Goal: Information Seeking & Learning: Learn about a topic

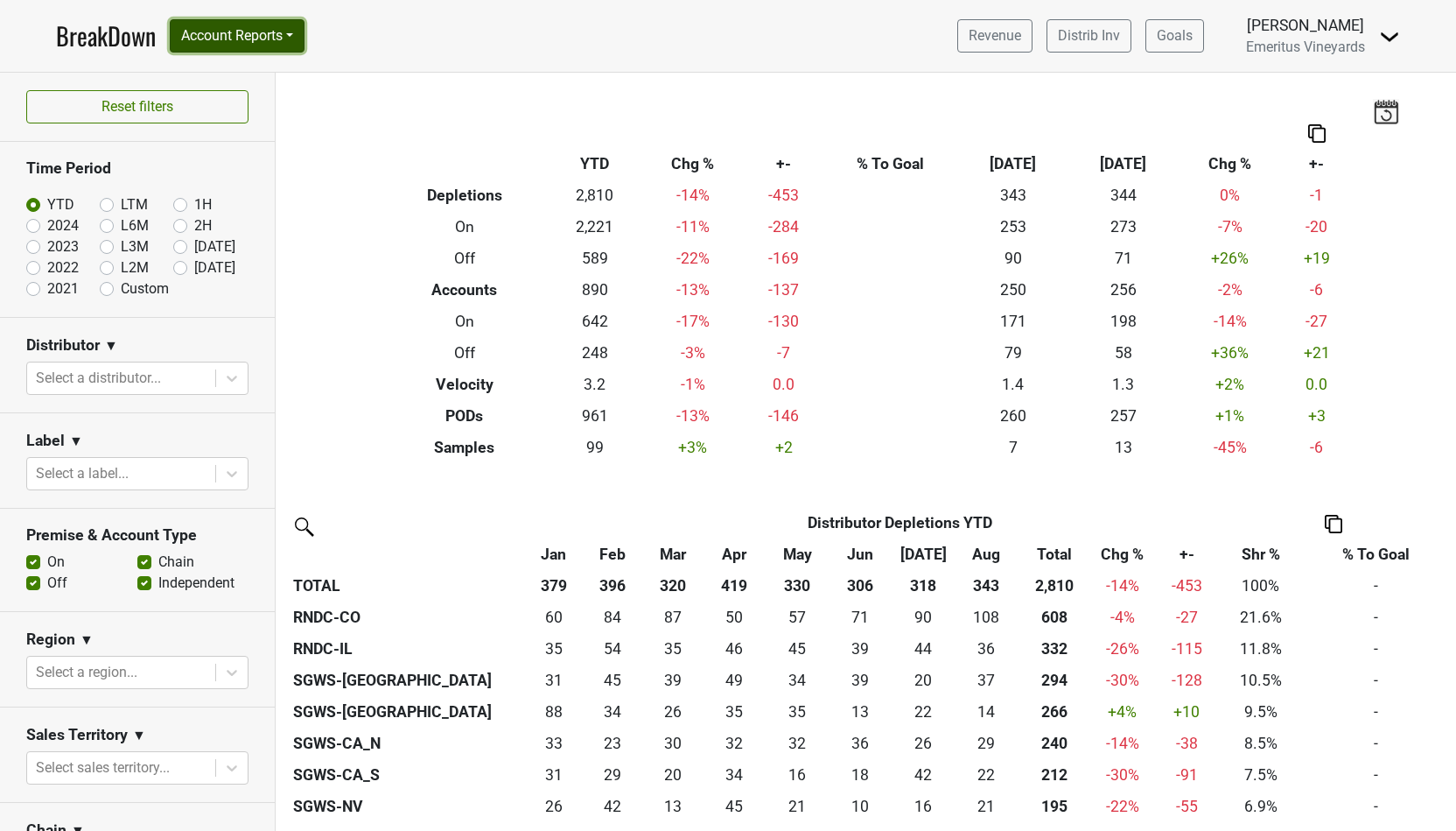
click at [281, 50] on button "Account Reports" at bounding box center [237, 37] width 135 height 34
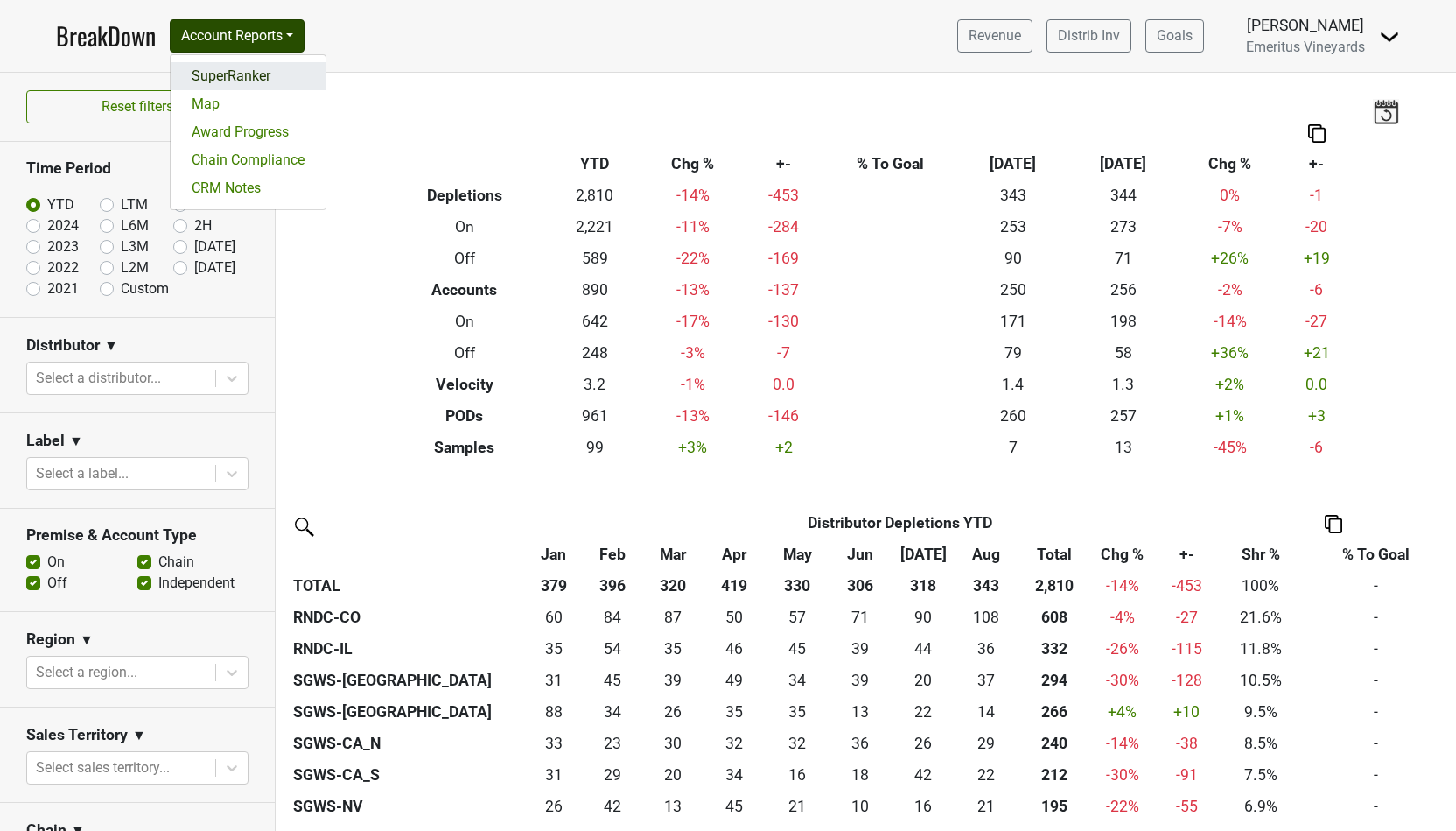
click at [275, 81] on link "SuperRanker" at bounding box center [248, 76] width 155 height 28
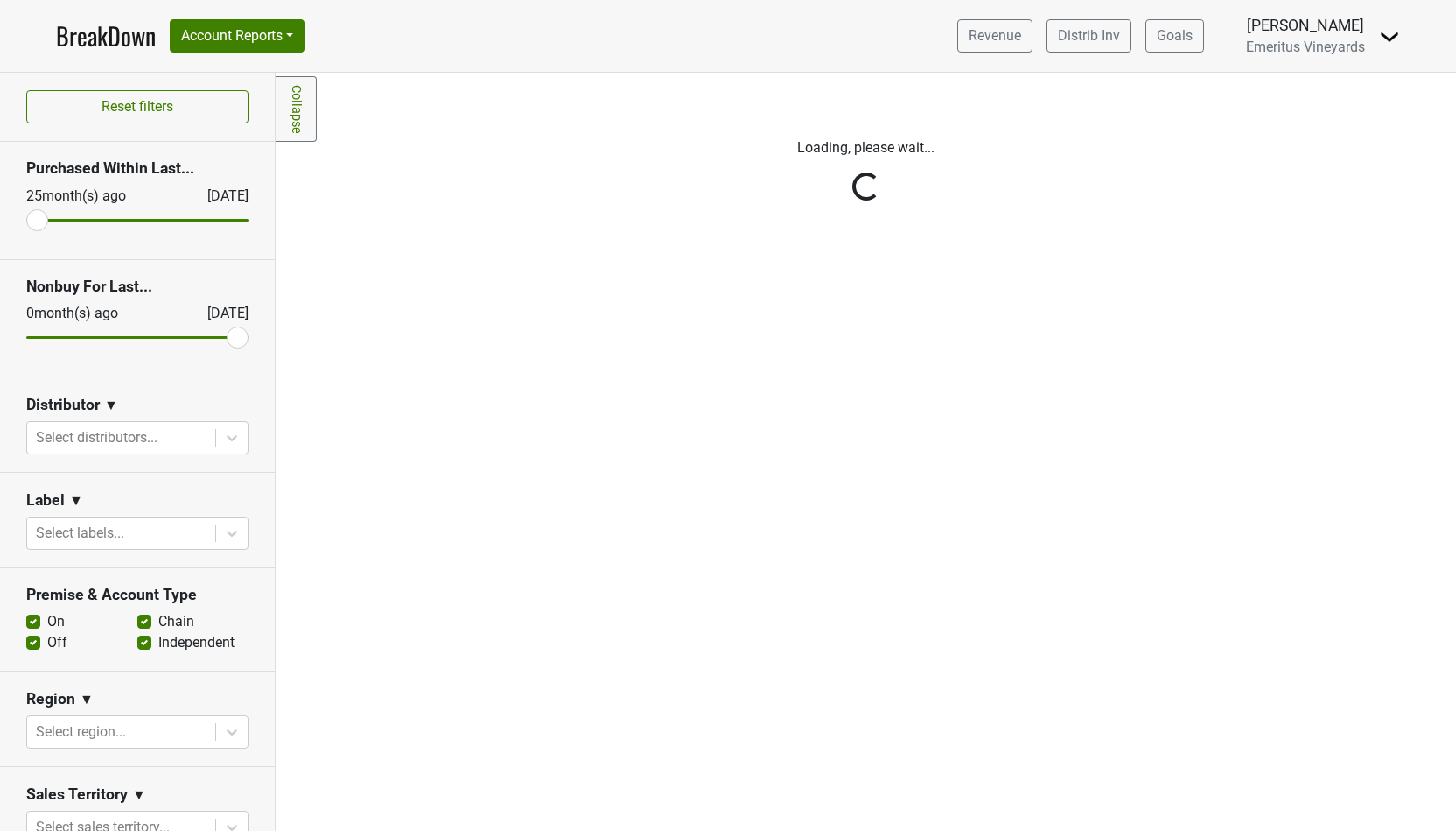
click at [149, 440] on div "Reset filters Purchased Within Last... [DATE] [DATE] Nonbuy For Last... [DATE] …" at bounding box center [137, 452] width 275 height 758
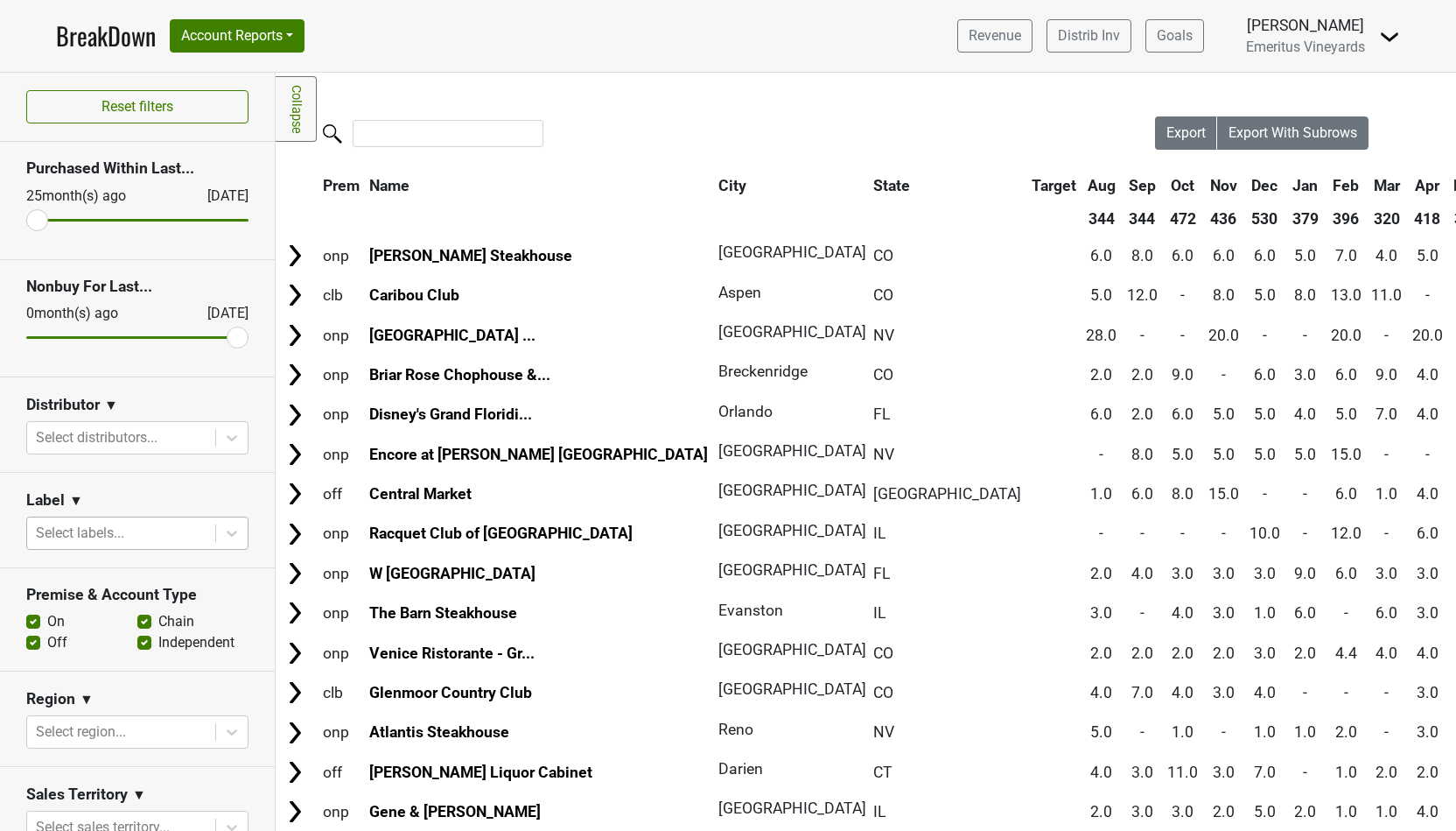
click at [105, 530] on div at bounding box center [120, 533] width 171 height 25
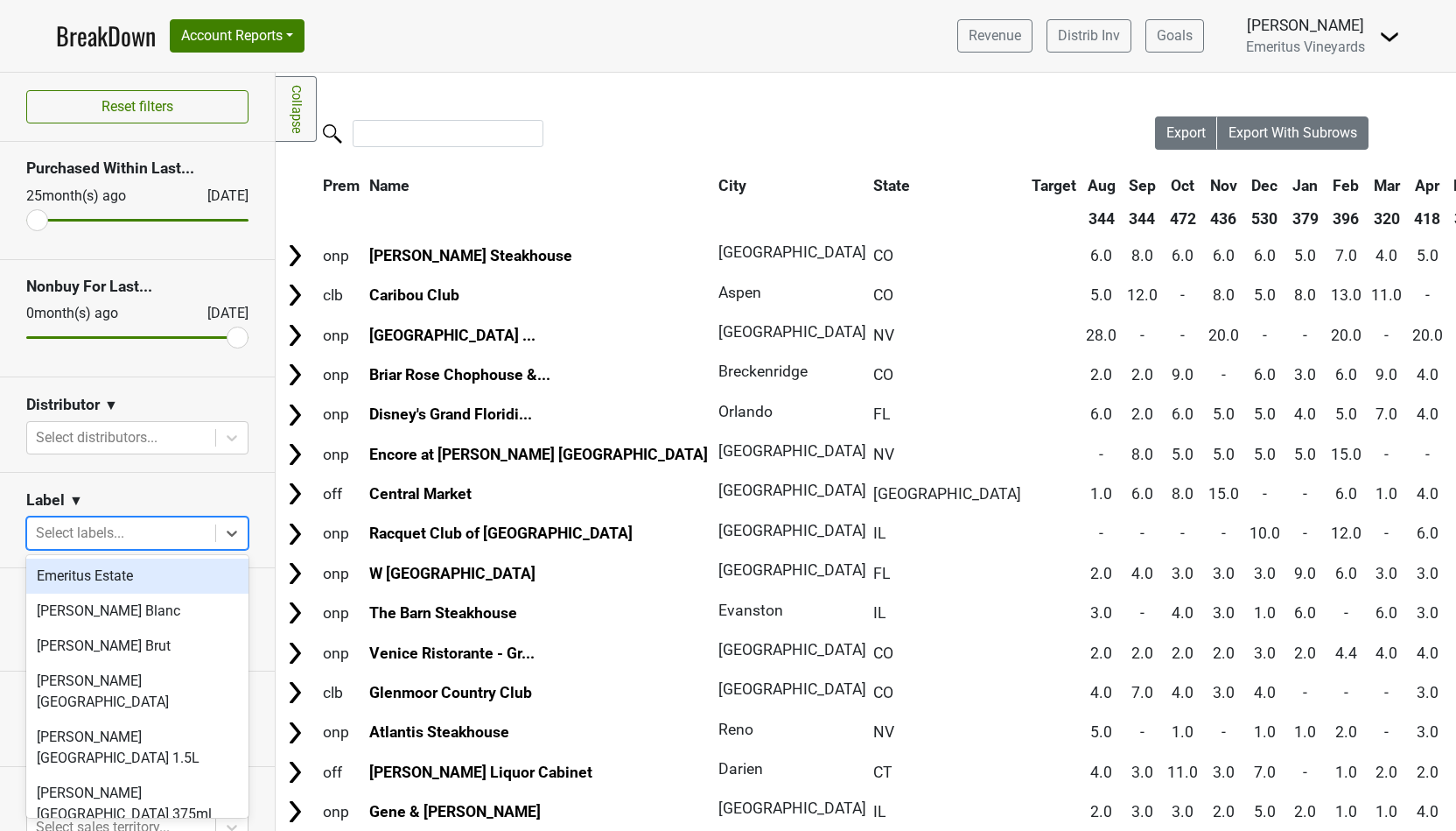
click at [89, 585] on div "Emeritus Estate" at bounding box center [137, 575] width 222 height 35
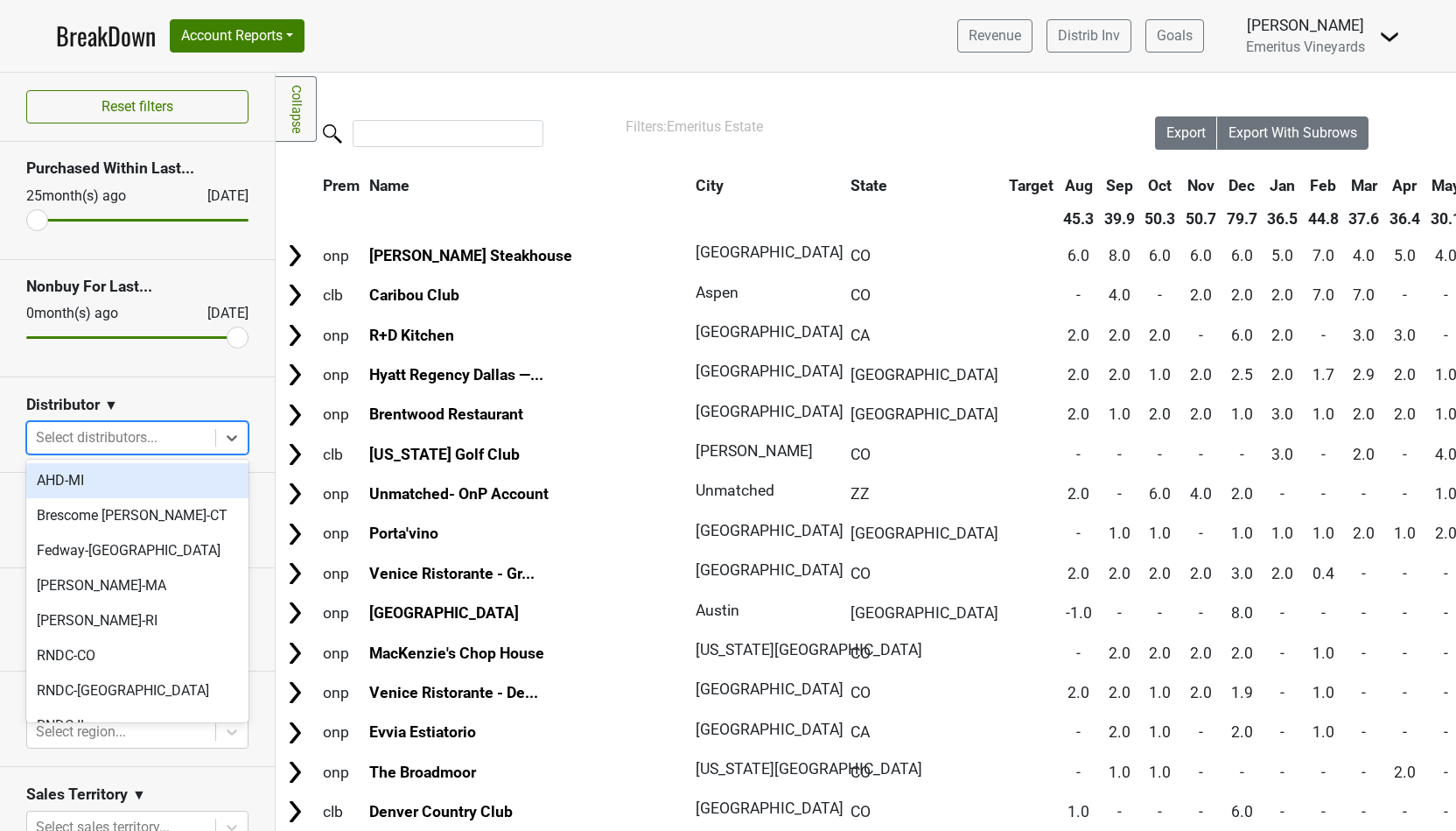
click at [125, 438] on div at bounding box center [120, 437] width 171 height 25
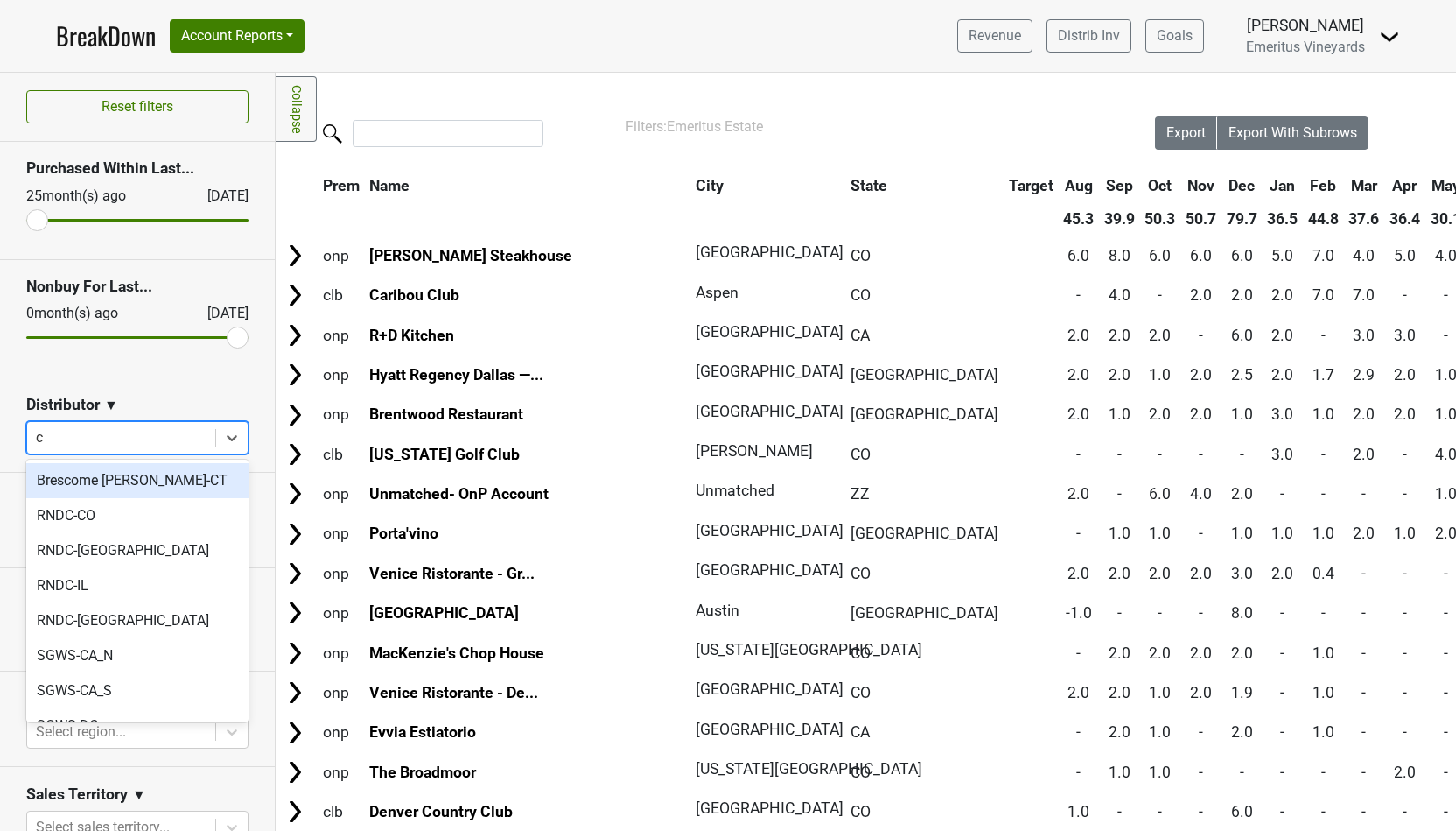
type input "ca"
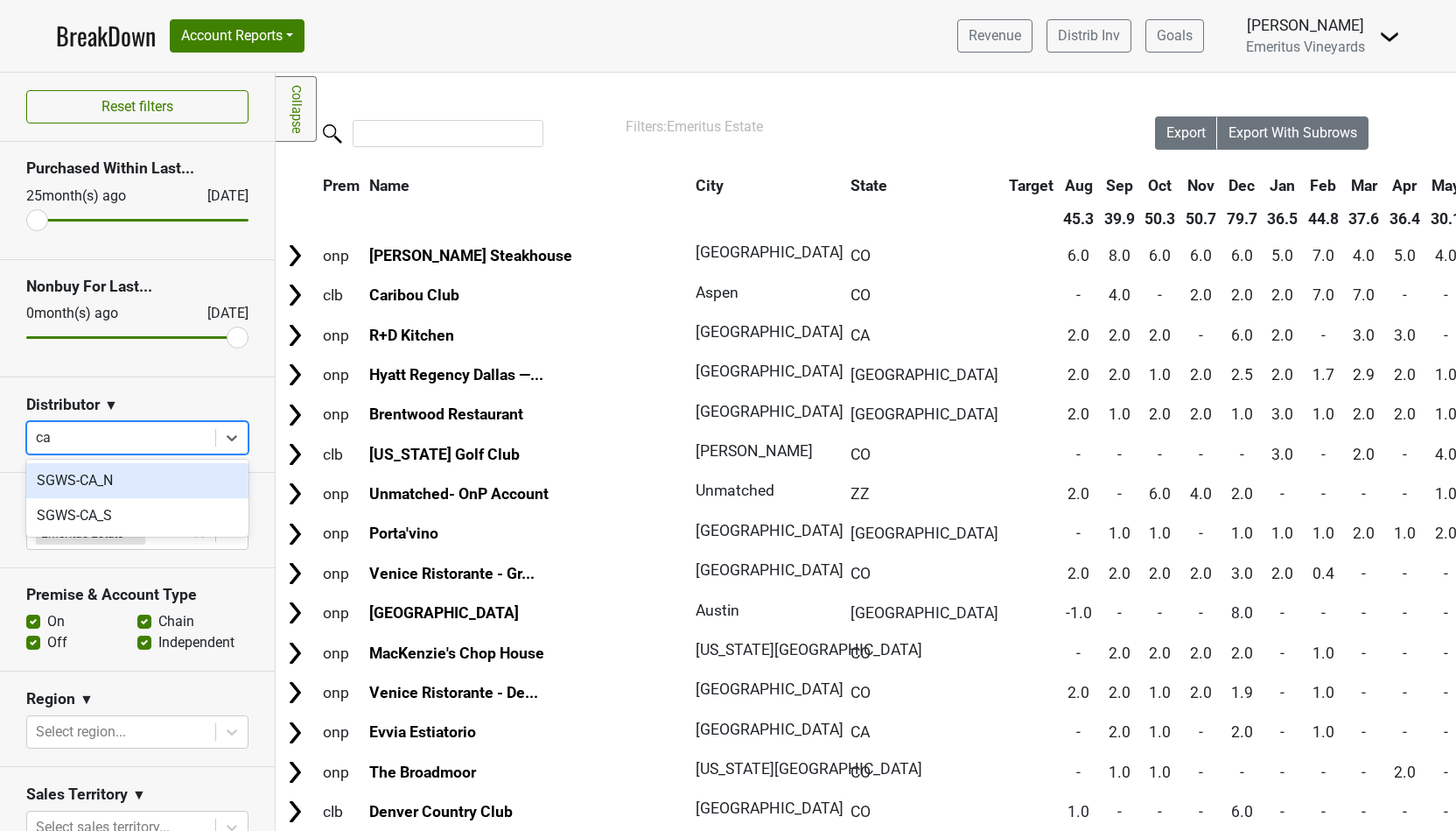
click at [141, 471] on div "SGWS-CA_N" at bounding box center [137, 480] width 222 height 35
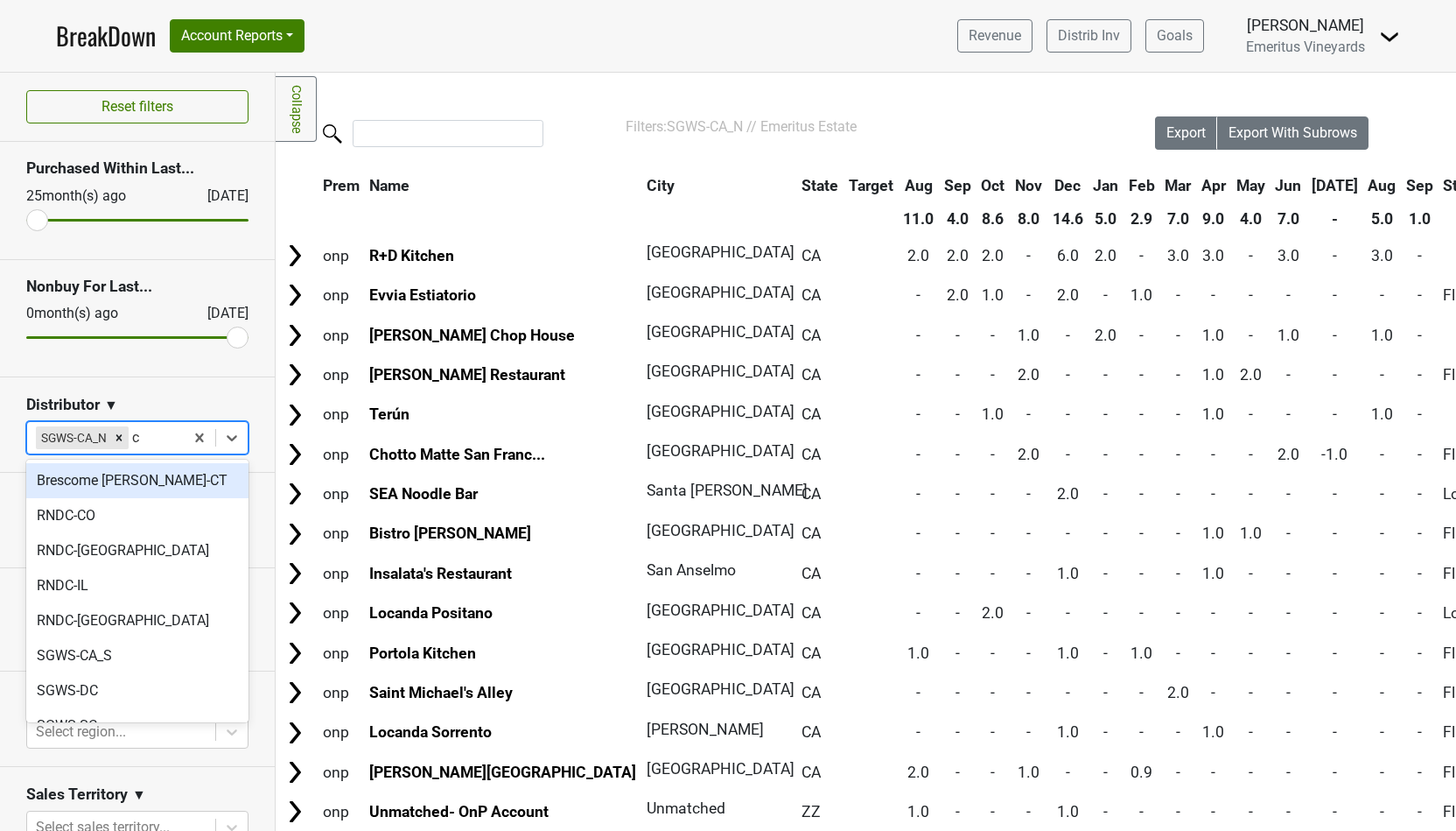
type input "ca"
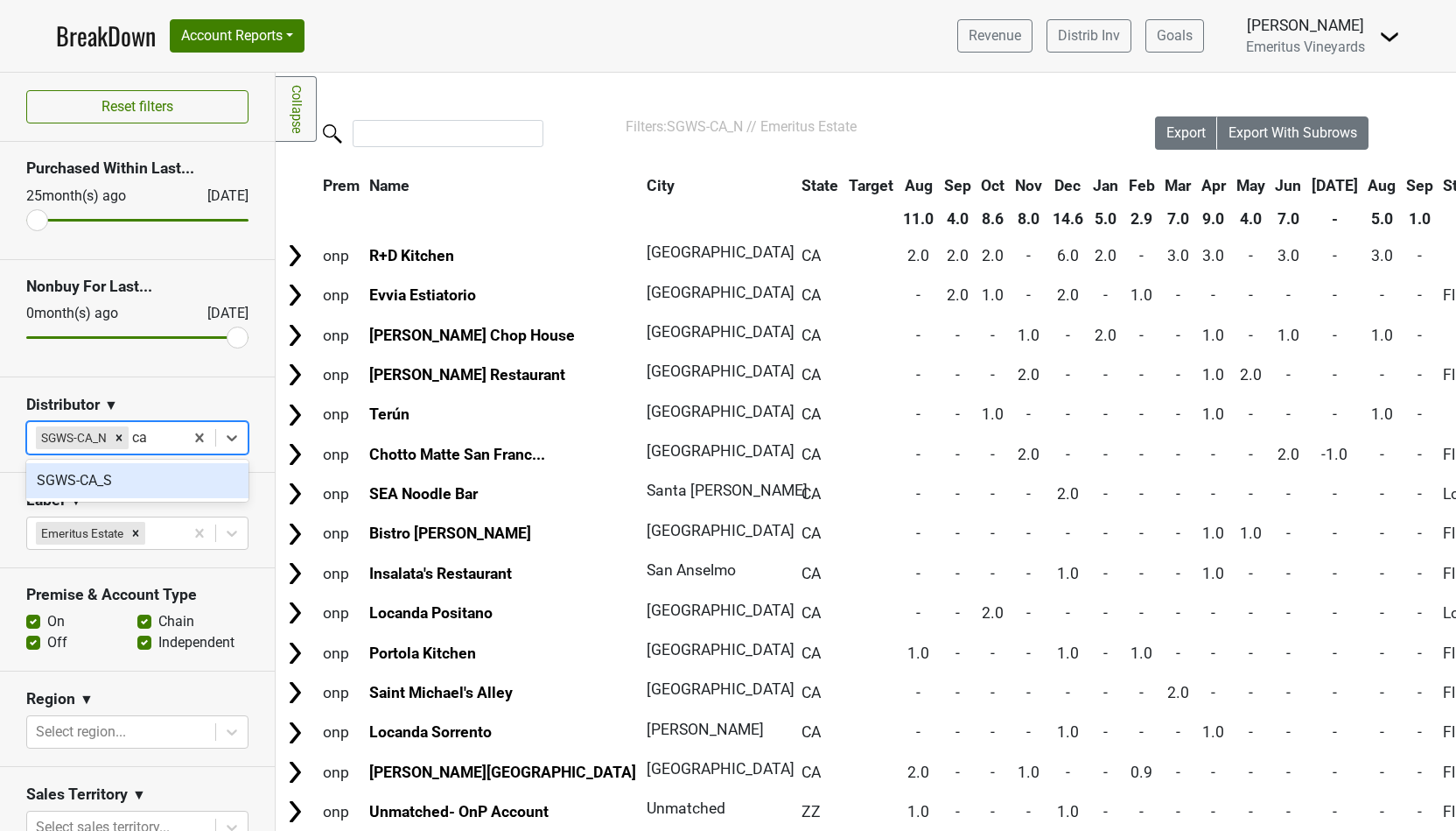
click at [137, 476] on div "SGWS-CA_S" at bounding box center [137, 480] width 222 height 35
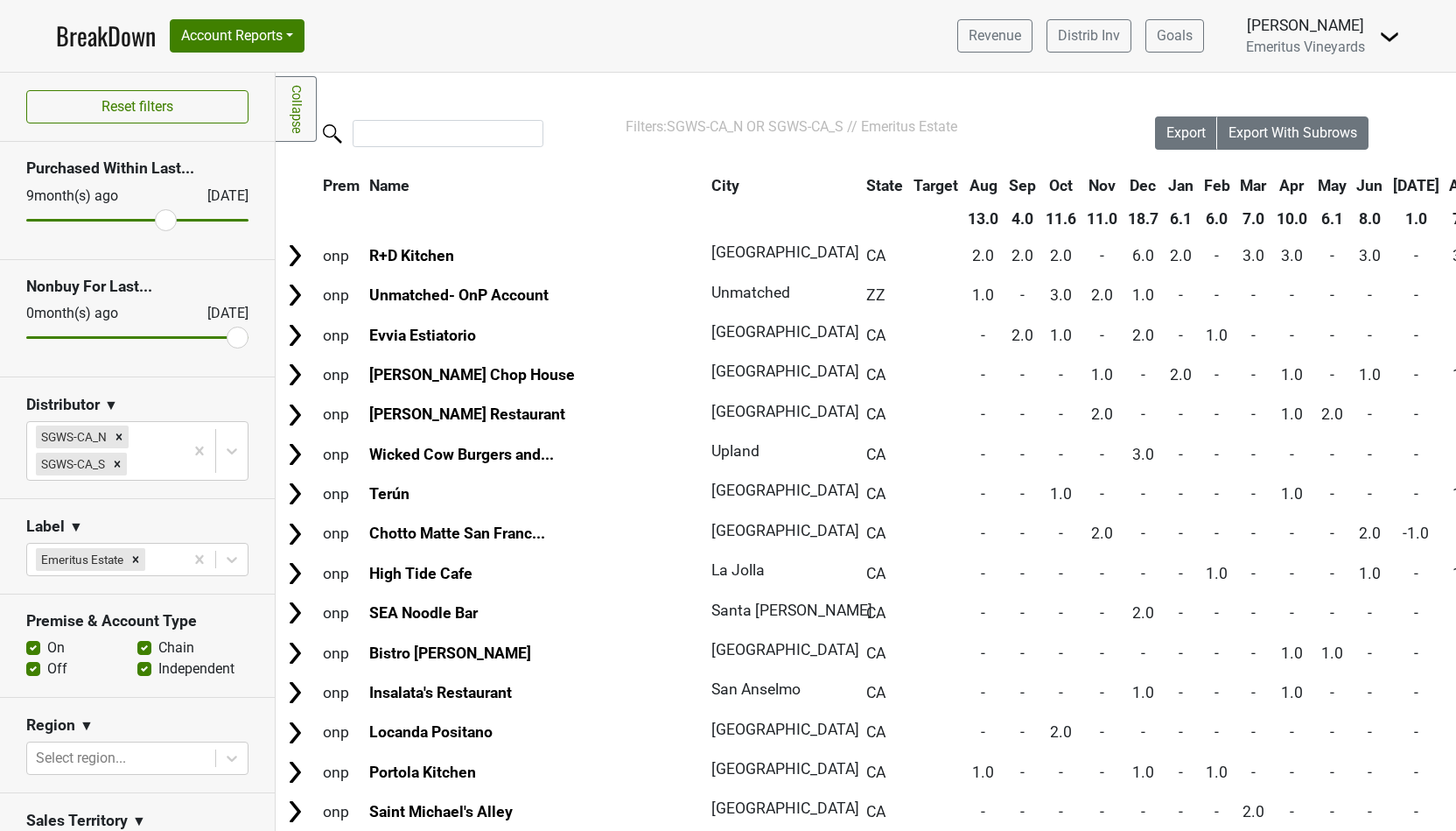
drag, startPoint x: 37, startPoint y: 220, endPoint x: 169, endPoint y: 221, distance: 132.0
click at [169, 221] on input "range" at bounding box center [137, 220] width 222 height 3
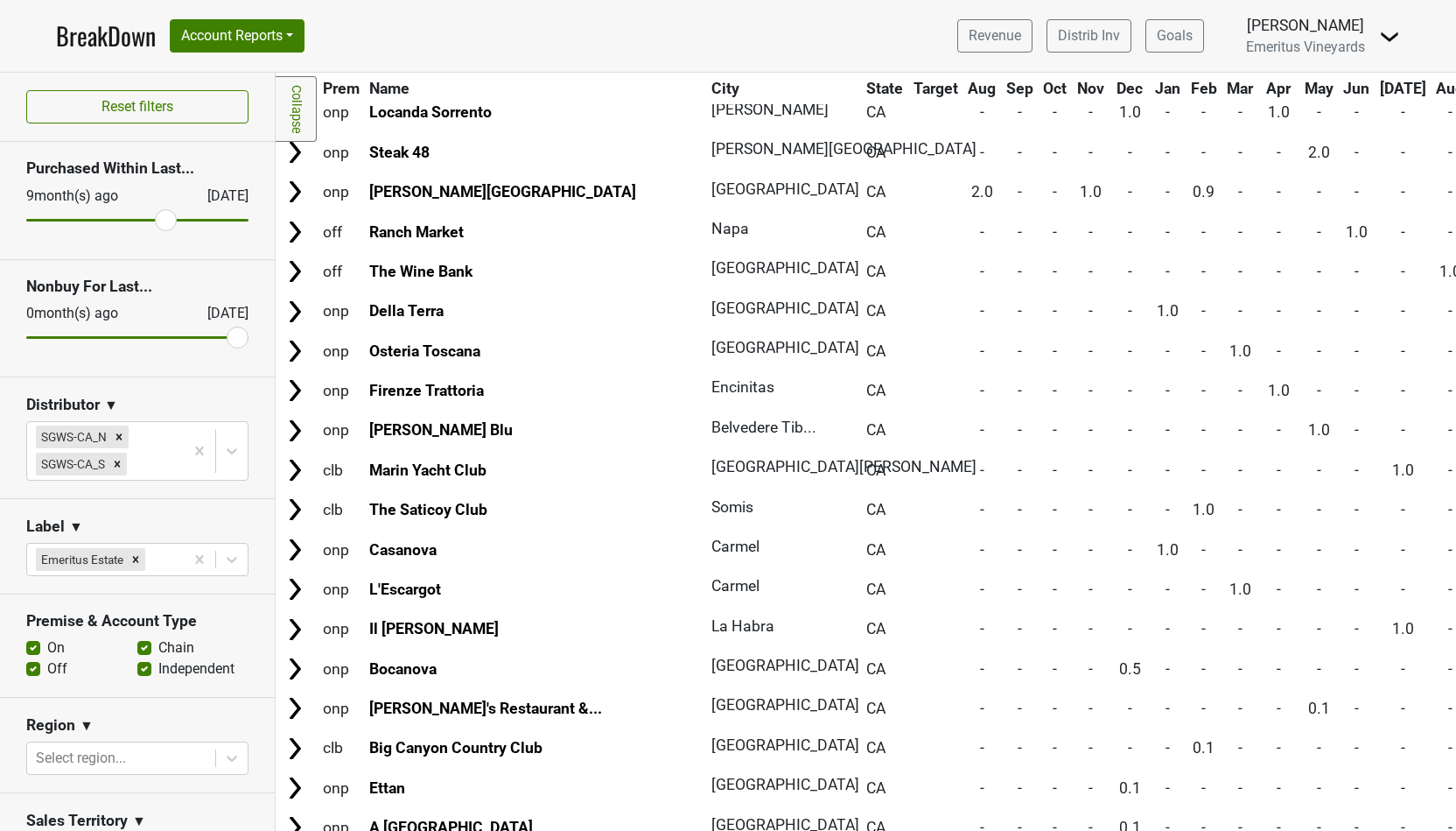
scroll to position [739, 0]
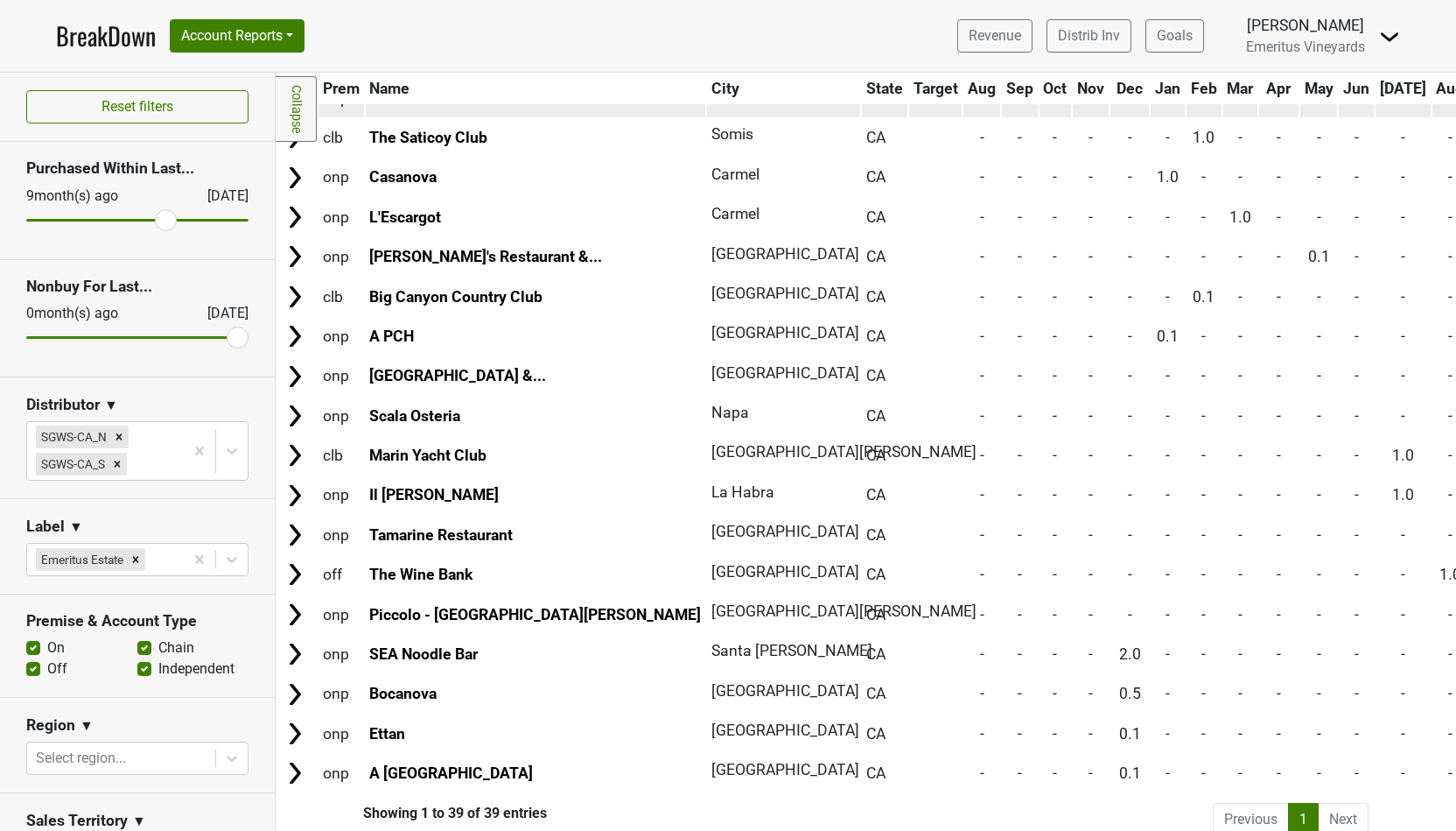
scroll to position [1004, 0]
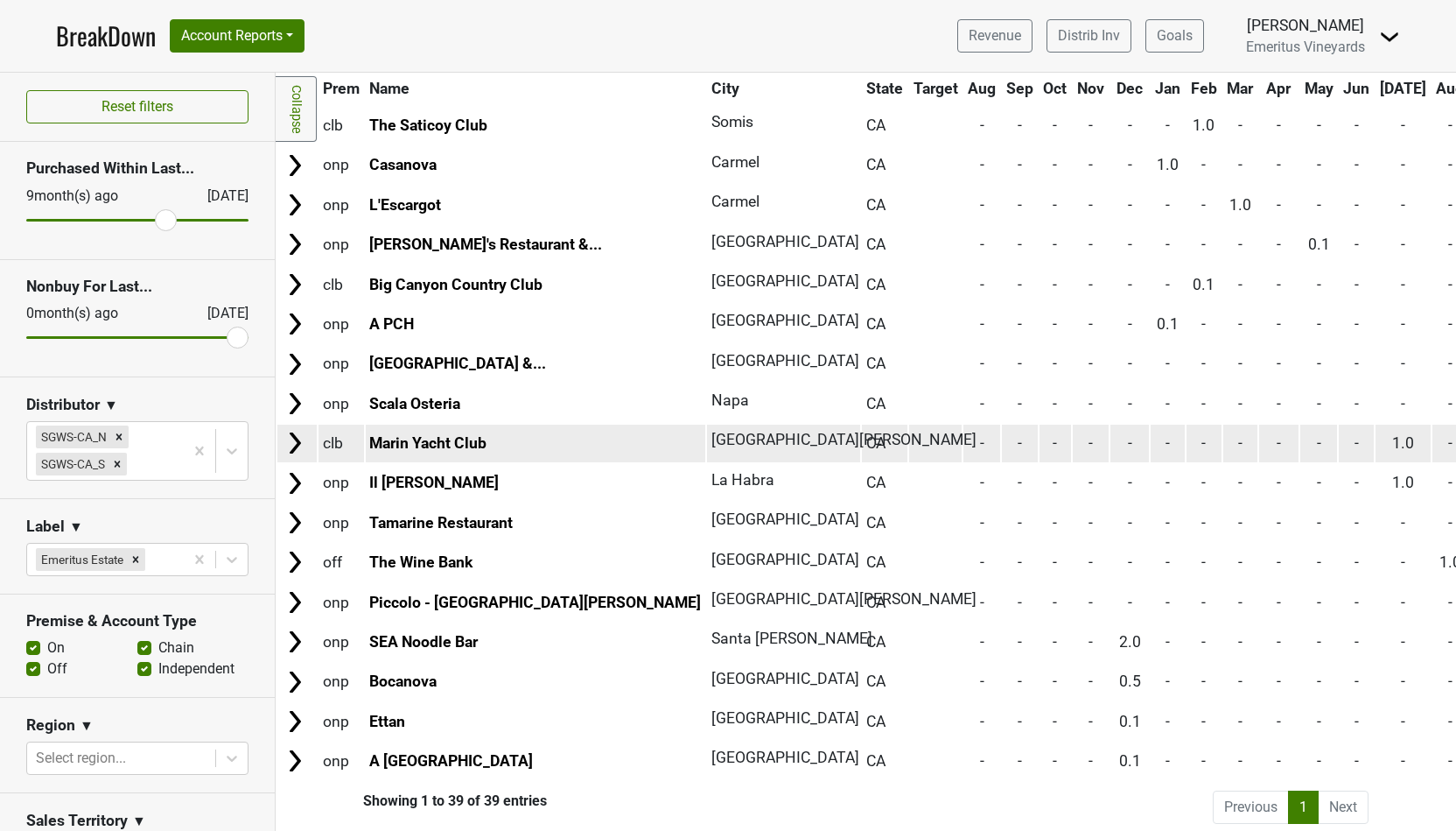
click at [290, 436] on img at bounding box center [295, 442] width 27 height 27
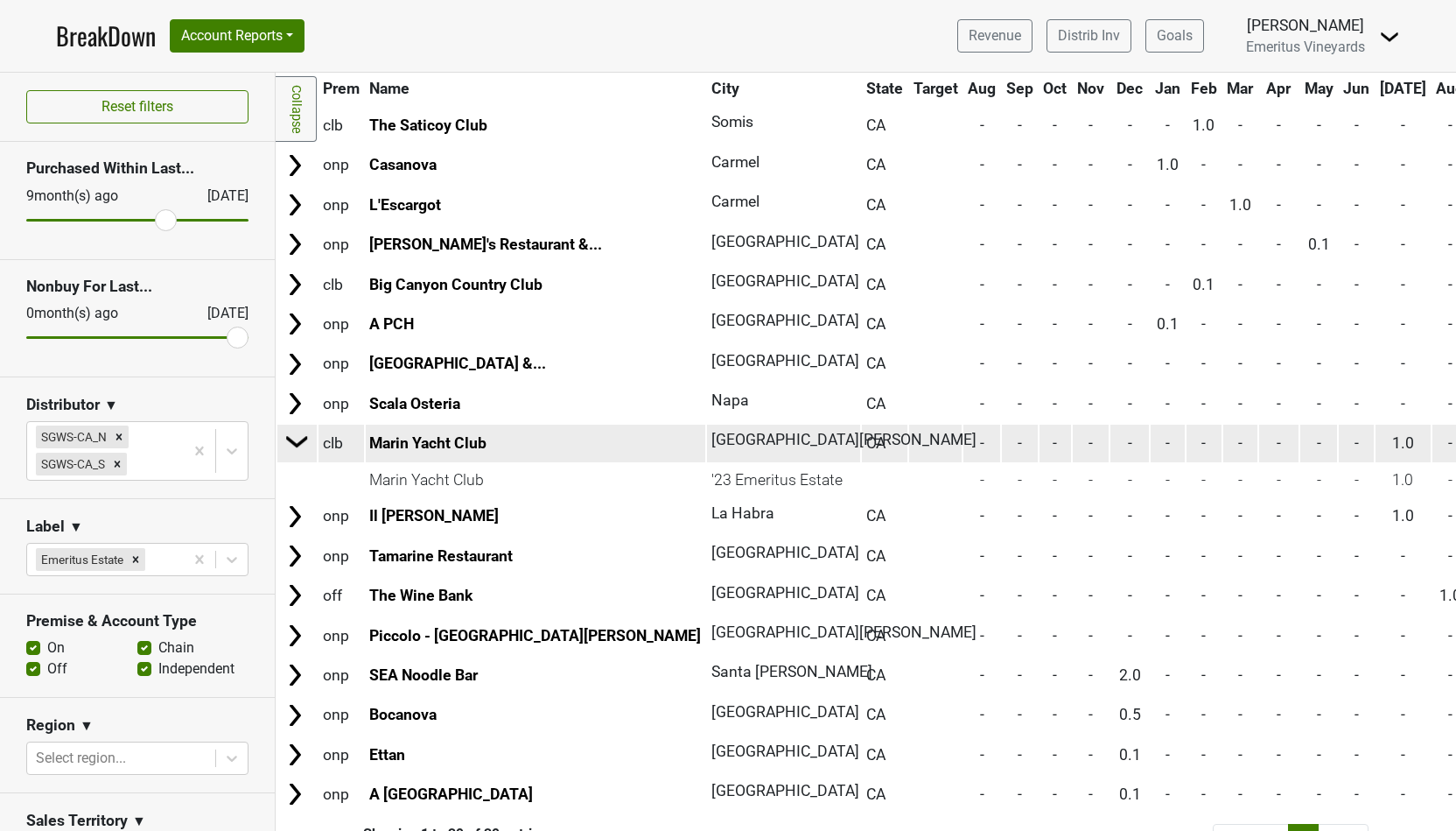
click at [290, 436] on img at bounding box center [297, 441] width 27 height 27
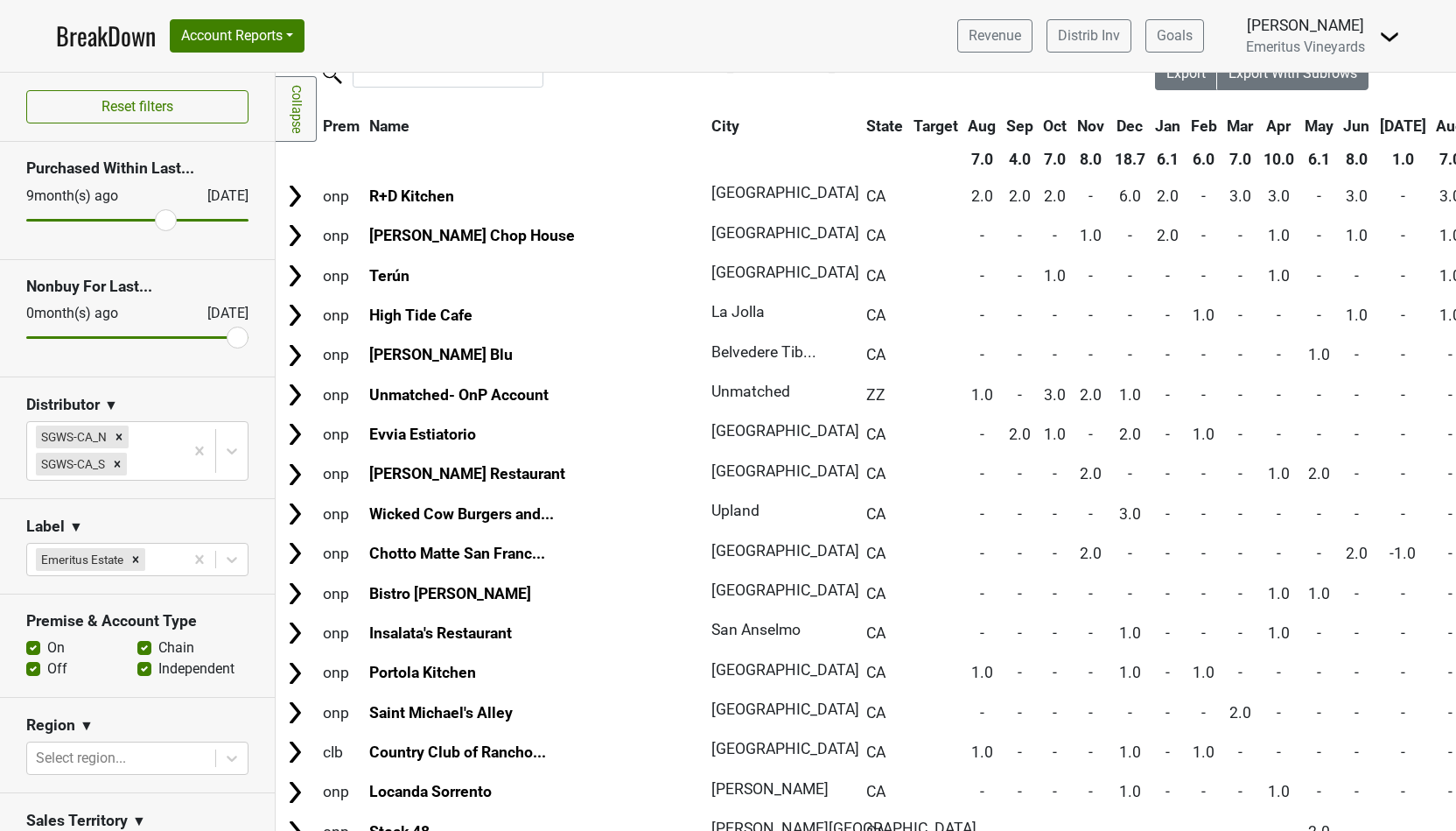
scroll to position [72, 0]
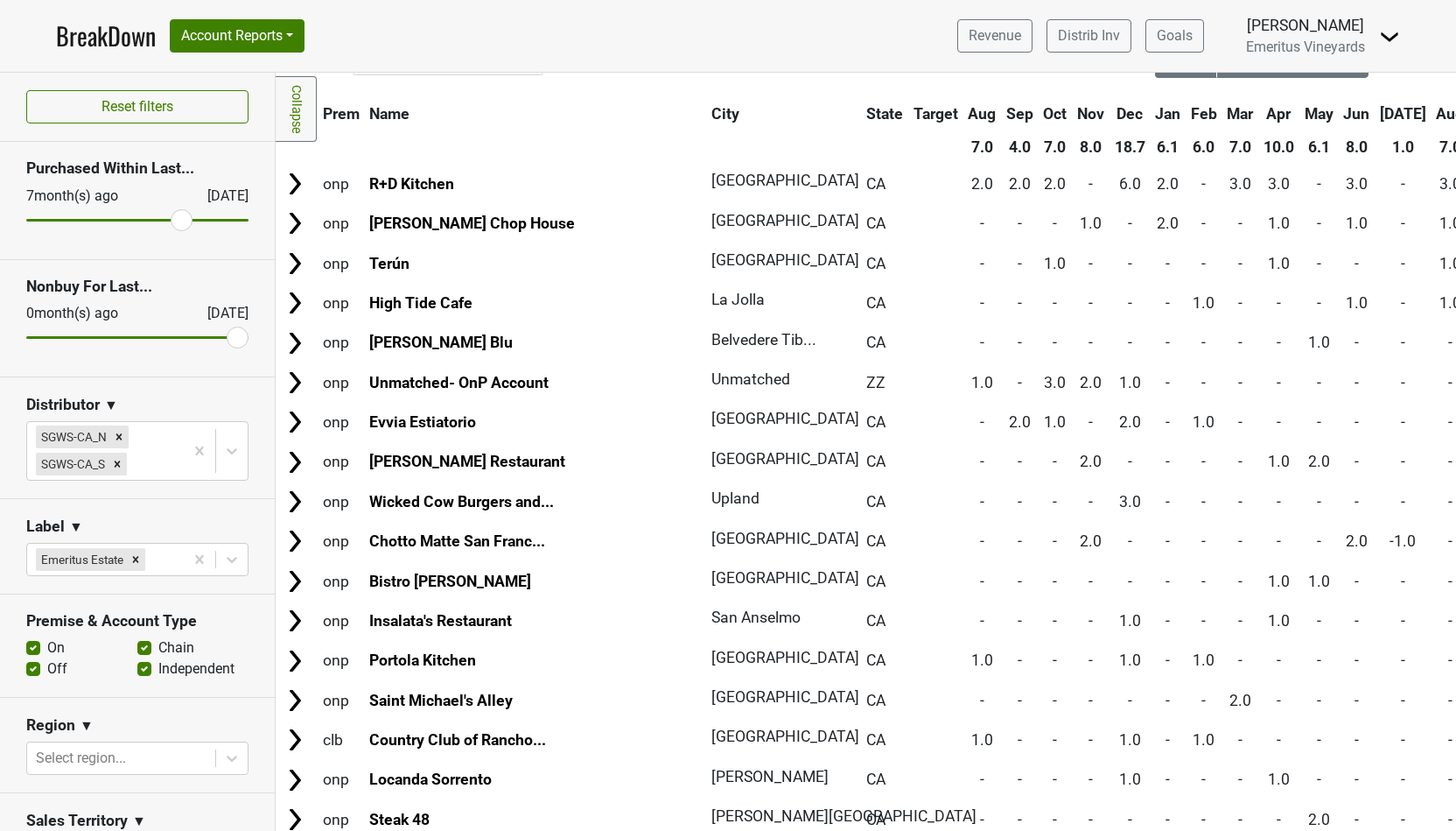
drag, startPoint x: 171, startPoint y: 223, endPoint x: 180, endPoint y: 222, distance: 9.1
type input "7"
click at [180, 221] on input "range" at bounding box center [137, 220] width 222 height 3
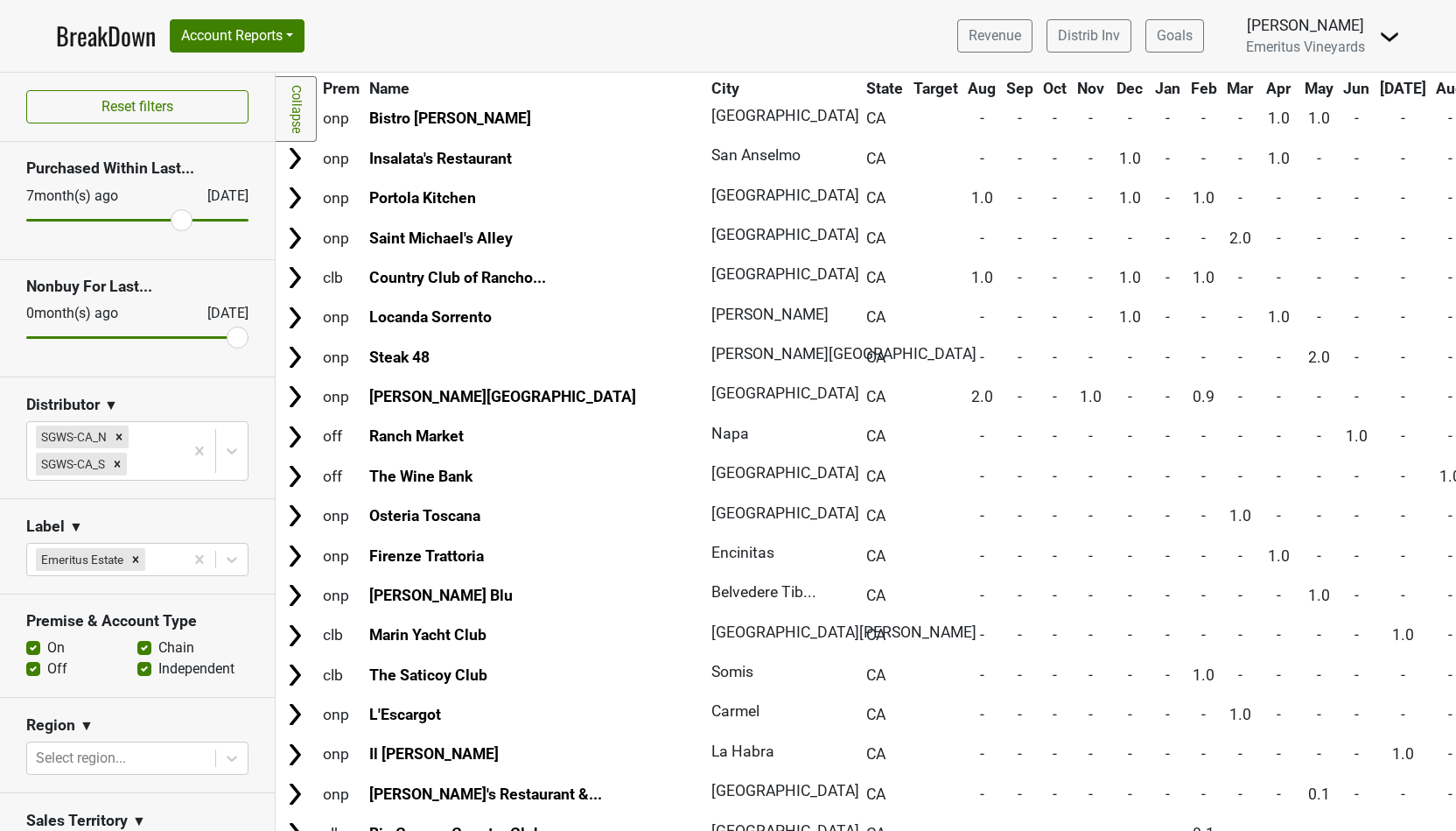
scroll to position [647, 0]
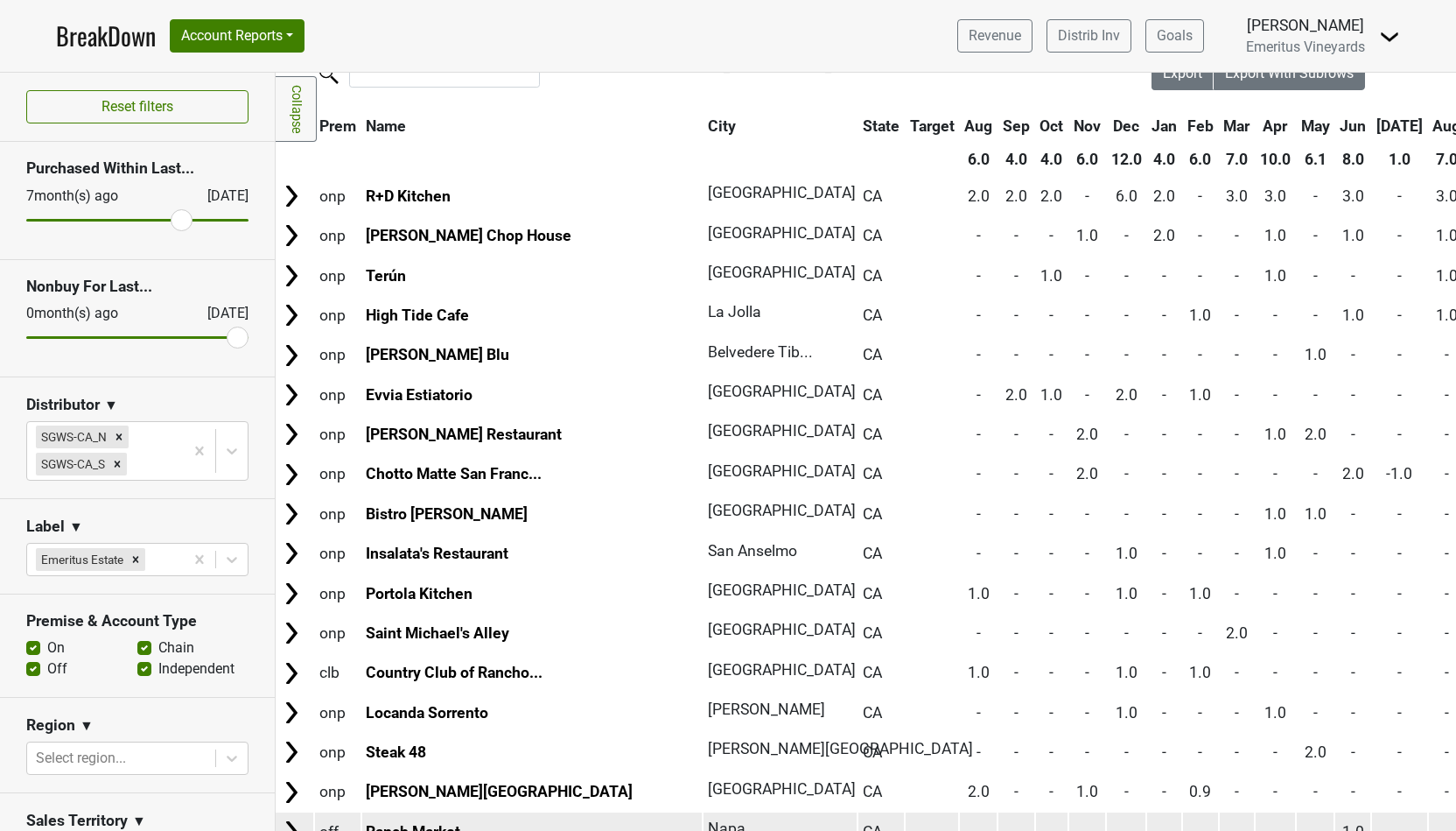
scroll to position [58, 4]
